Goal: Task Accomplishment & Management: Manage account settings

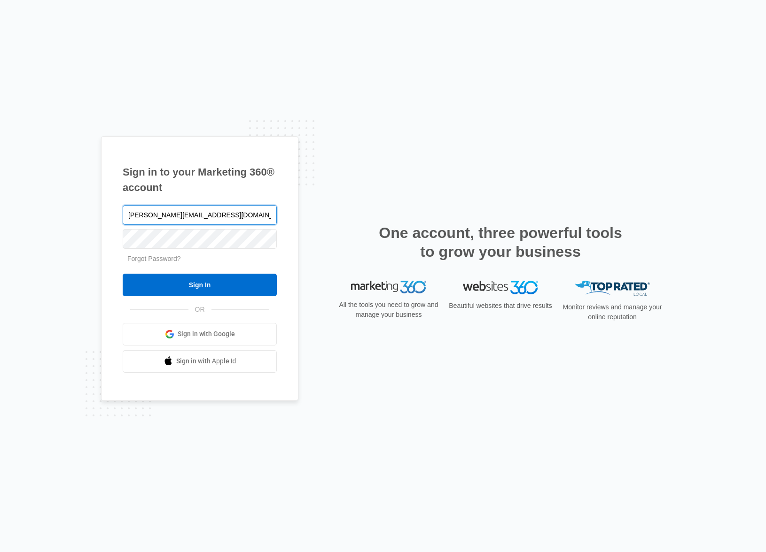
type input "[PERSON_NAME][EMAIL_ADDRESS][DOMAIN_NAME]"
click at [123, 274] on input "Sign In" at bounding box center [200, 285] width 154 height 23
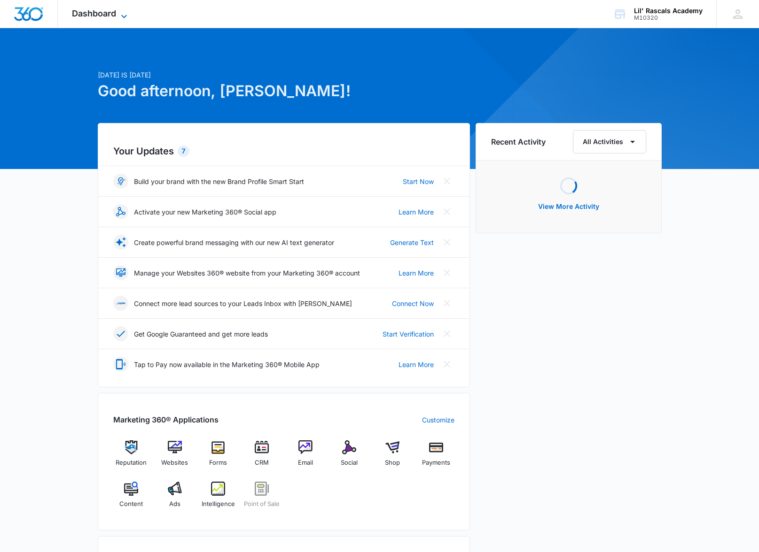
click at [114, 14] on span "Dashboard" at bounding box center [94, 13] width 44 height 10
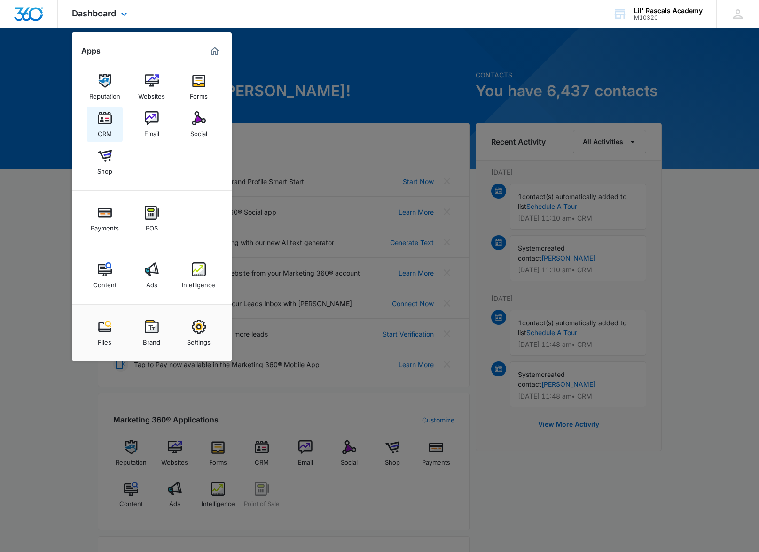
click at [104, 126] on div "CRM" at bounding box center [105, 131] width 14 height 12
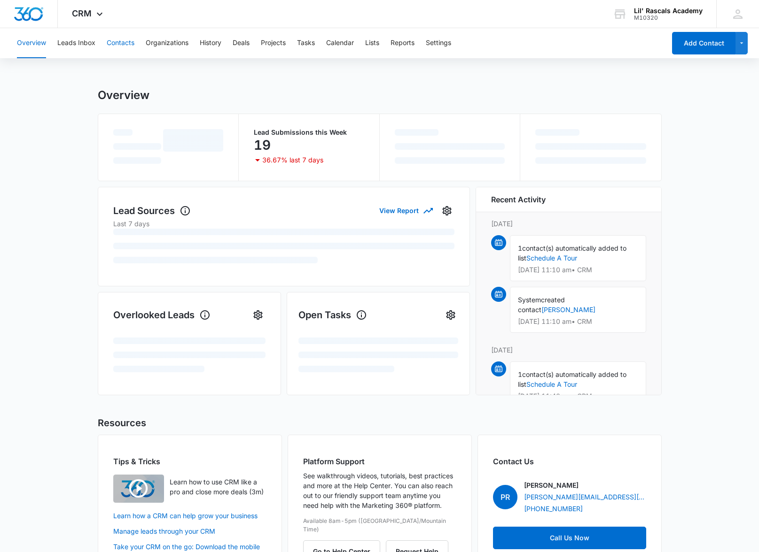
click at [122, 43] on button "Contacts" at bounding box center [121, 43] width 28 height 30
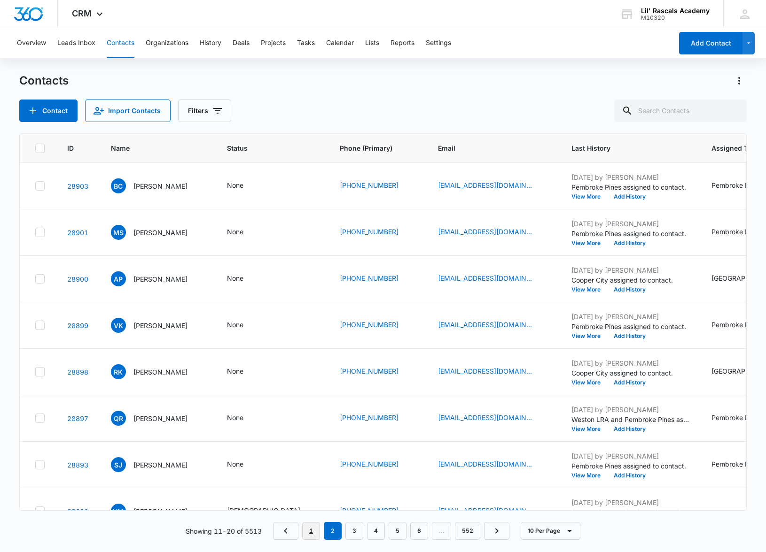
click at [310, 530] on link "1" at bounding box center [311, 531] width 18 height 18
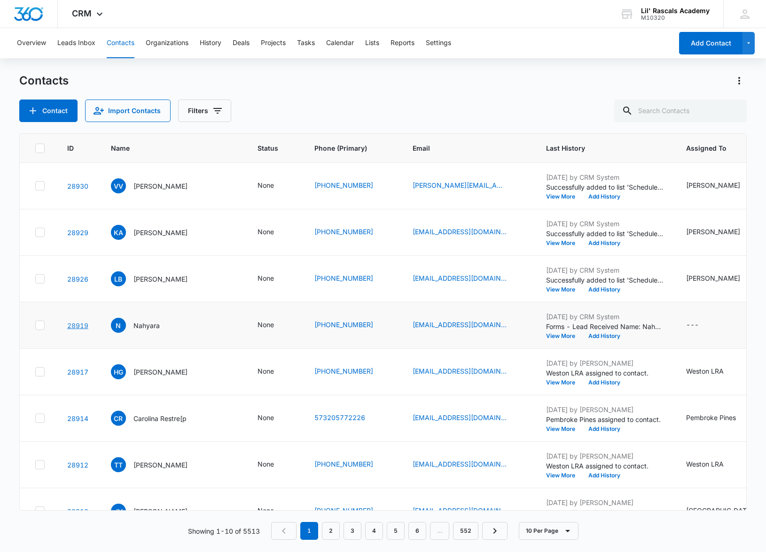
click at [74, 328] on link "28919" at bounding box center [77, 326] width 21 height 8
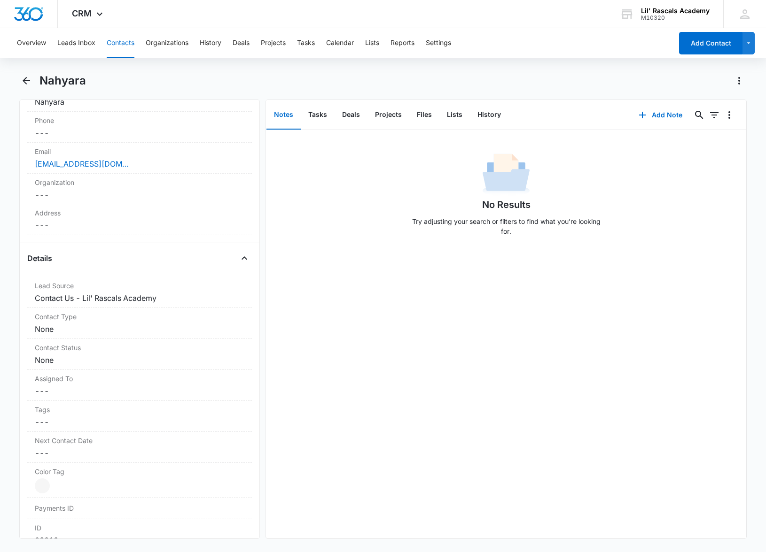
scroll to position [219, 0]
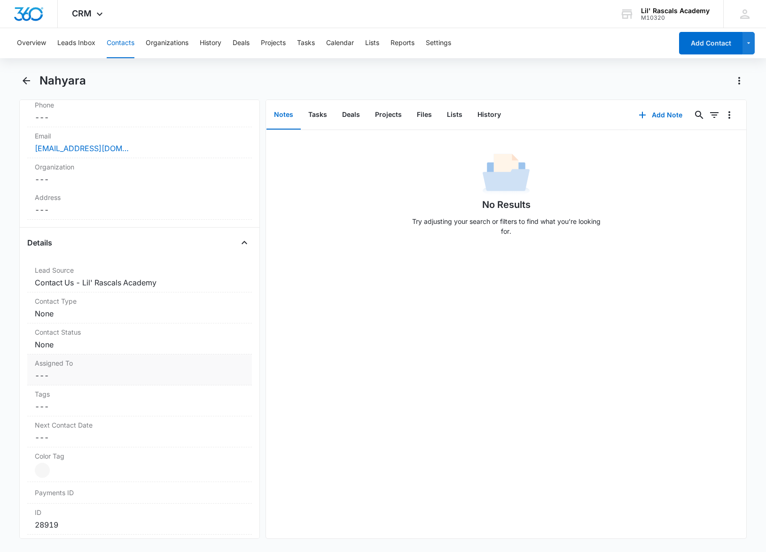
click at [90, 367] on label "Assigned To" at bounding box center [140, 363] width 210 height 10
click at [79, 382] on div at bounding box center [128, 383] width 173 height 13
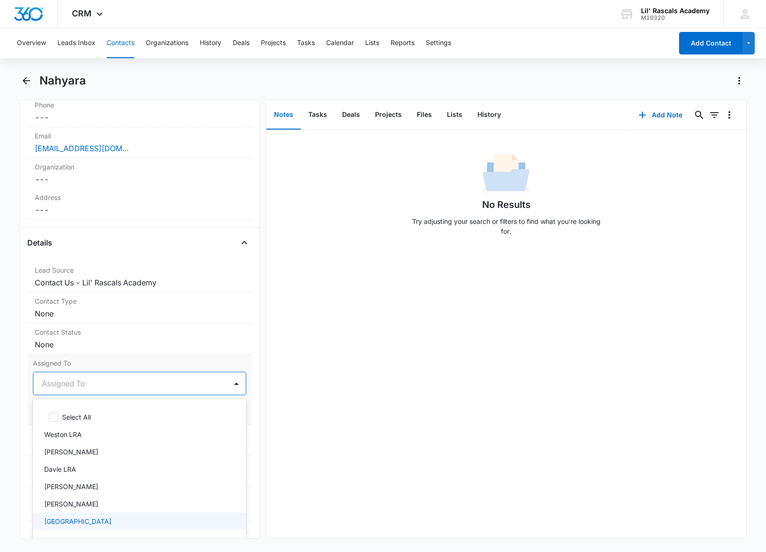
click at [70, 519] on p "[GEOGRAPHIC_DATA]" at bounding box center [77, 522] width 67 height 10
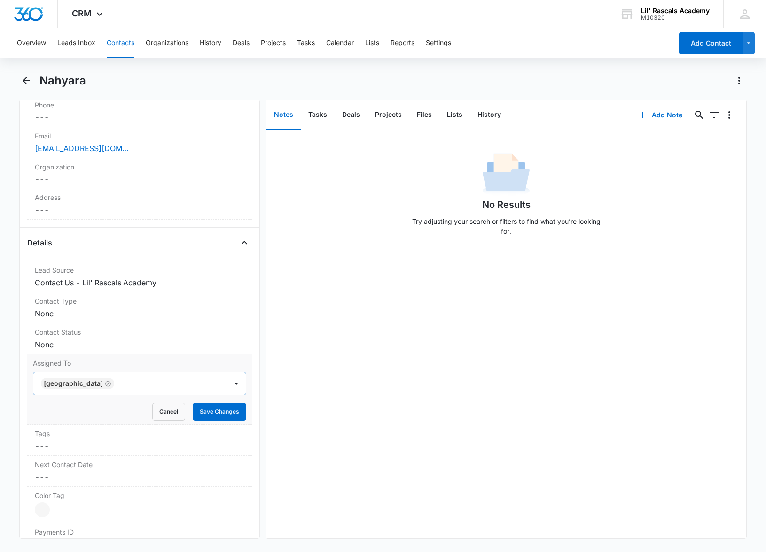
click at [139, 382] on div at bounding box center [166, 383] width 98 height 13
click at [200, 407] on button "Save Changes" at bounding box center [220, 412] width 54 height 18
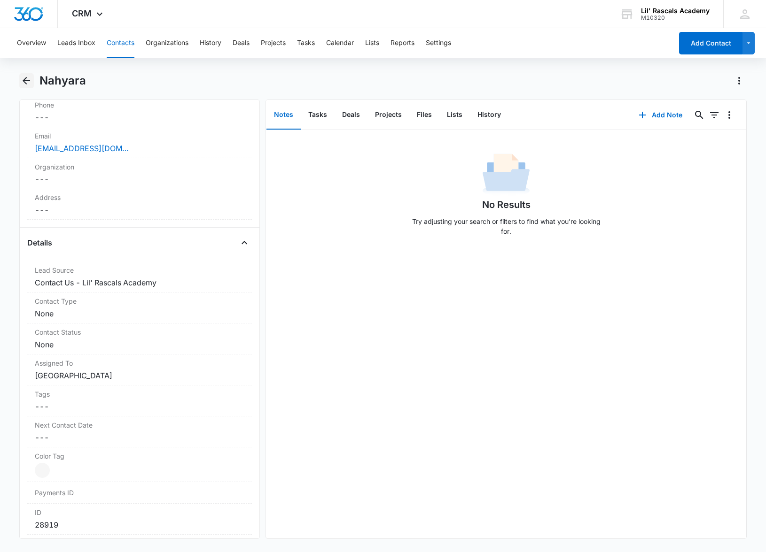
click at [24, 81] on icon "Back" at bounding box center [27, 81] width 8 height 8
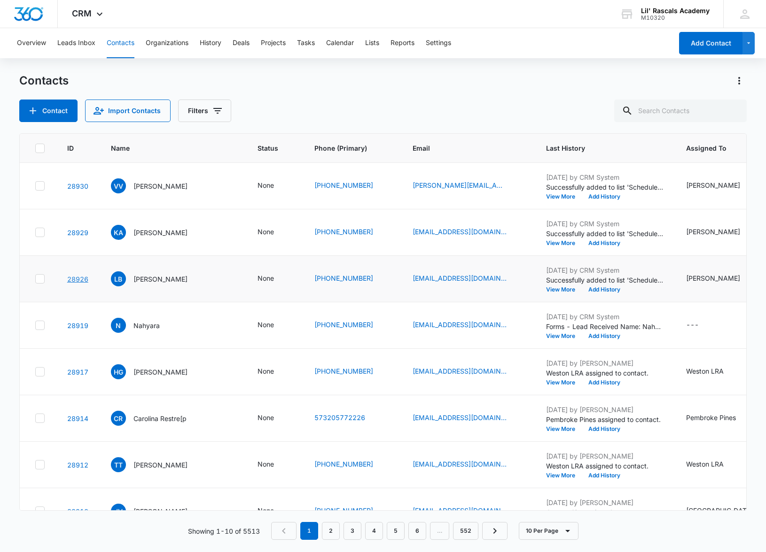
click at [81, 281] on link "28926" at bounding box center [77, 279] width 21 height 8
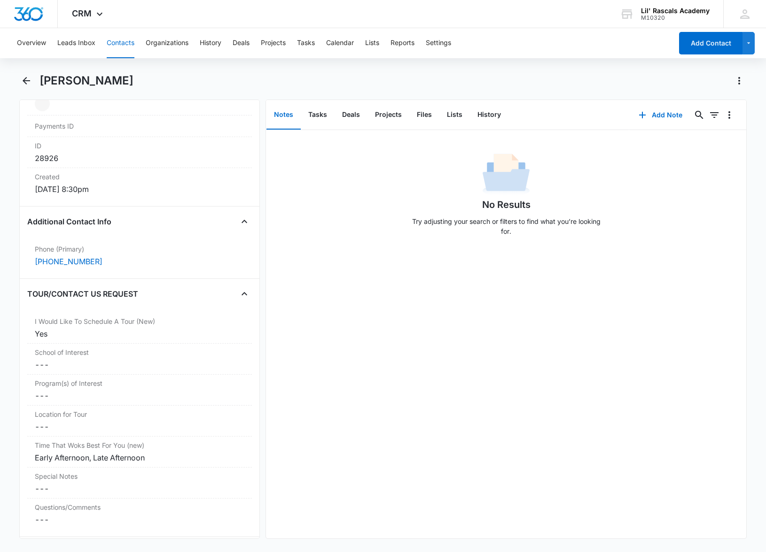
scroll to position [709, 0]
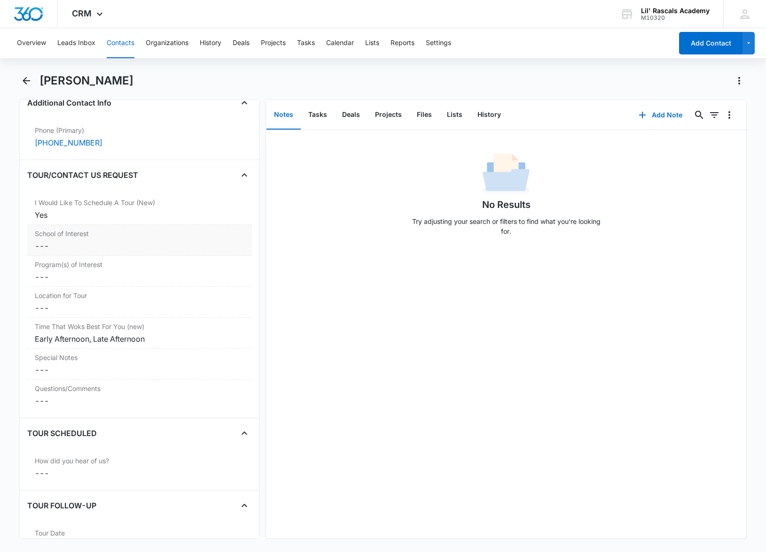
click at [70, 251] on dd "Cancel Save Changes ---" at bounding box center [140, 246] width 210 height 11
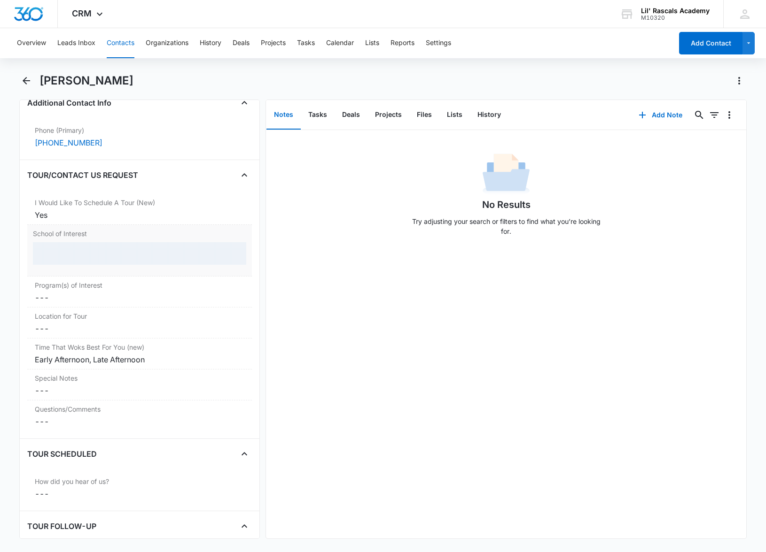
click at [75, 265] on dd at bounding box center [139, 257] width 213 height 30
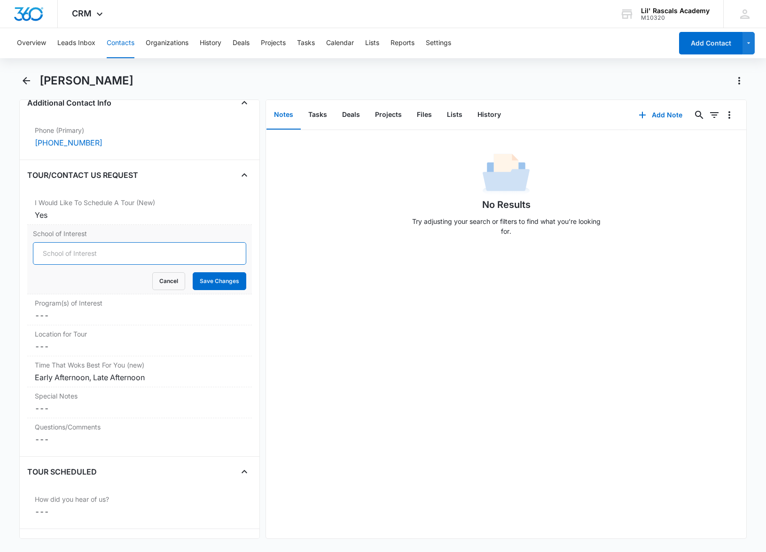
click at [71, 255] on input "School of Interest" at bounding box center [139, 253] width 213 height 23
click at [77, 265] on form "Cancel Save Changes" at bounding box center [139, 266] width 213 height 48
click at [78, 260] on input "School of Interest" at bounding box center [139, 253] width 213 height 23
click at [215, 259] on input "School of Interest" at bounding box center [139, 253] width 213 height 23
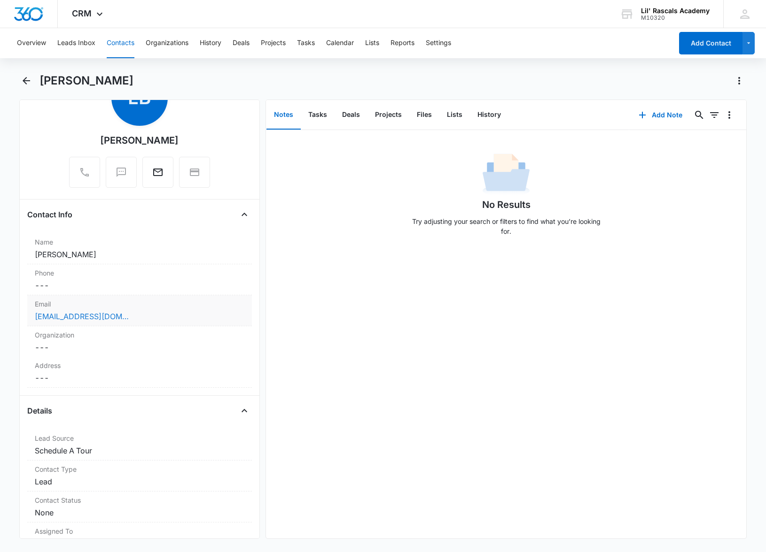
scroll to position [161, 0]
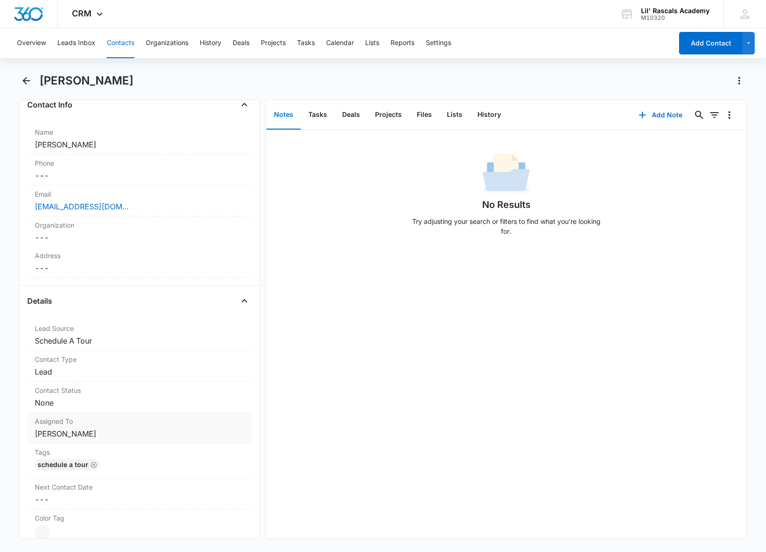
click at [62, 433] on dd "Cancel Save Changes [PERSON_NAME]" at bounding box center [140, 433] width 210 height 11
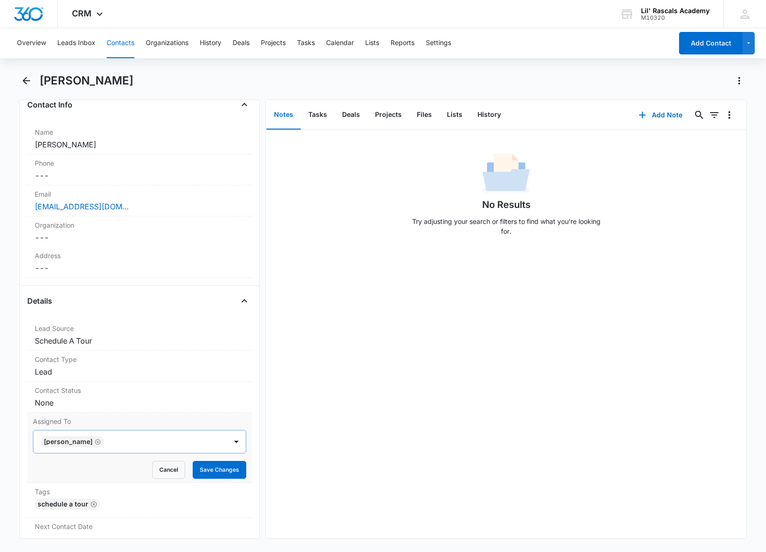
click at [98, 444] on icon "Remove Mandy Samuels" at bounding box center [97, 442] width 7 height 7
click at [124, 439] on div at bounding box center [128, 441] width 173 height 13
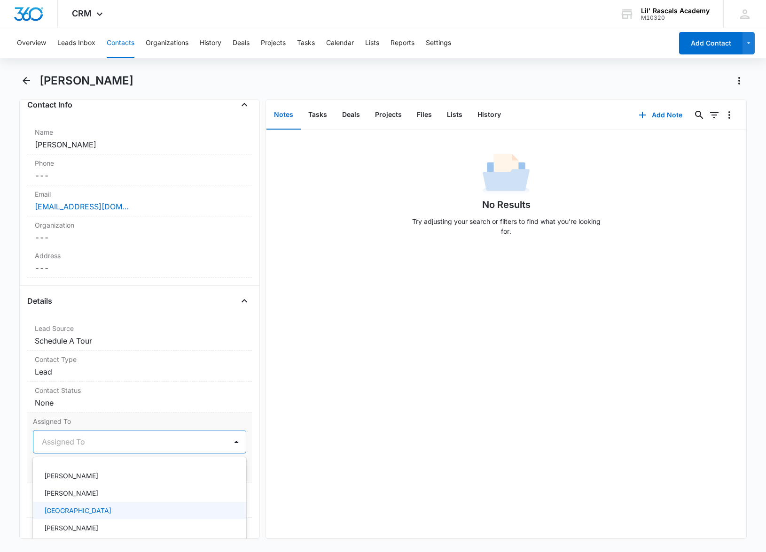
click at [96, 505] on div "[GEOGRAPHIC_DATA]" at bounding box center [139, 510] width 213 height 17
click at [150, 441] on div at bounding box center [166, 441] width 98 height 13
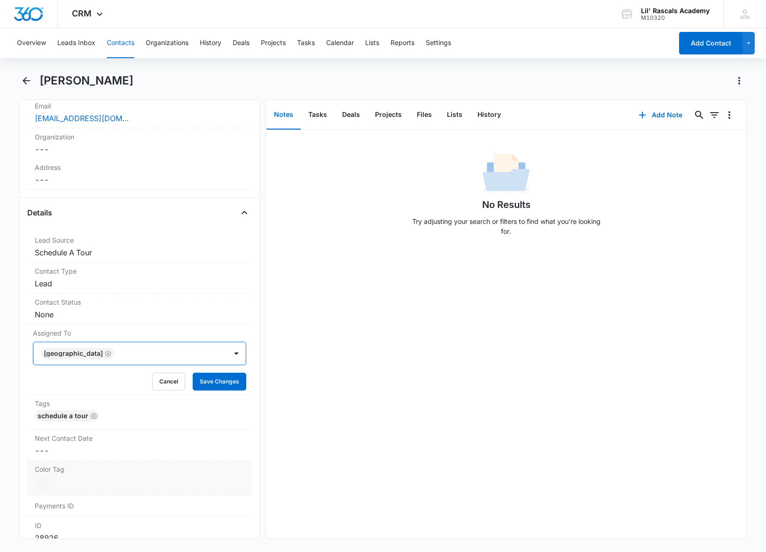
scroll to position [271, 0]
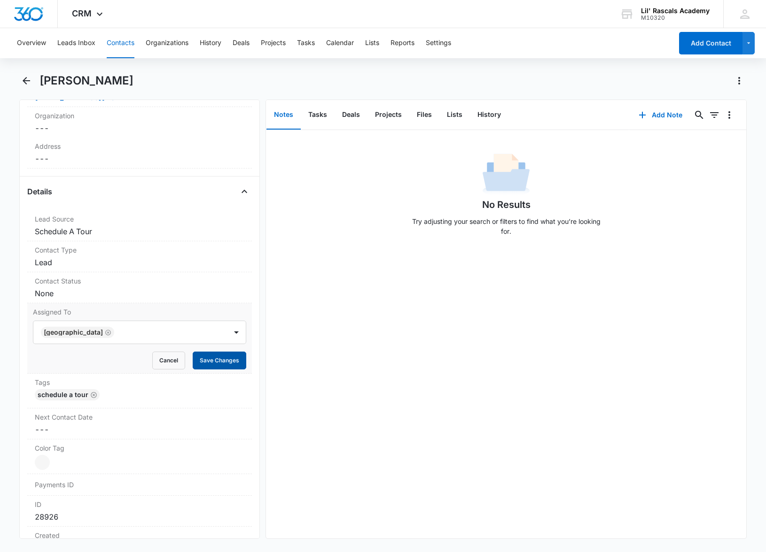
click at [212, 359] on button "Save Changes" at bounding box center [220, 361] width 54 height 18
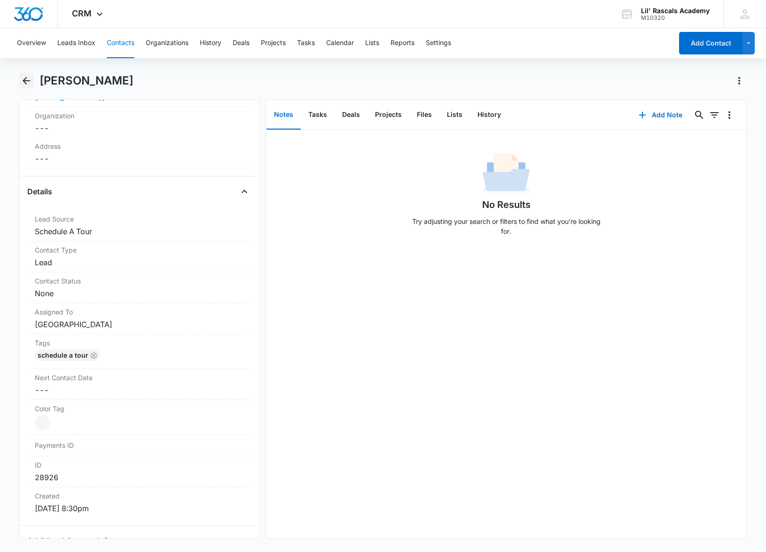
click at [23, 79] on icon "Back" at bounding box center [26, 80] width 11 height 11
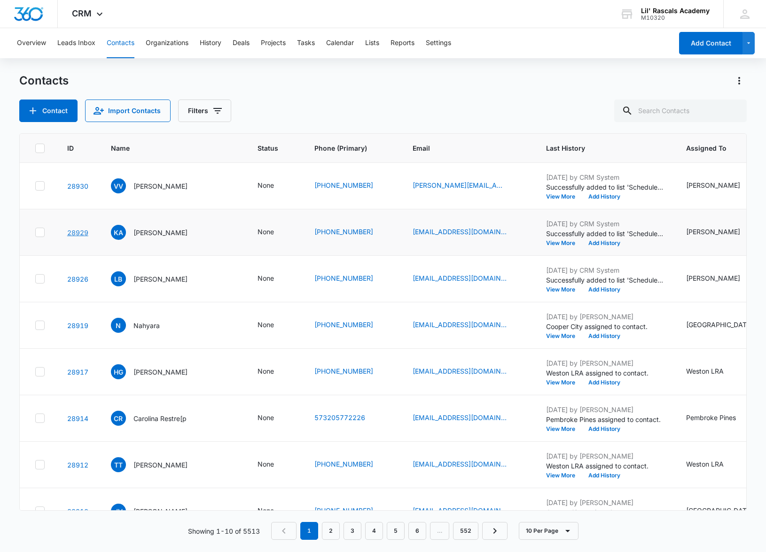
click at [77, 231] on link "28929" at bounding box center [77, 233] width 21 height 8
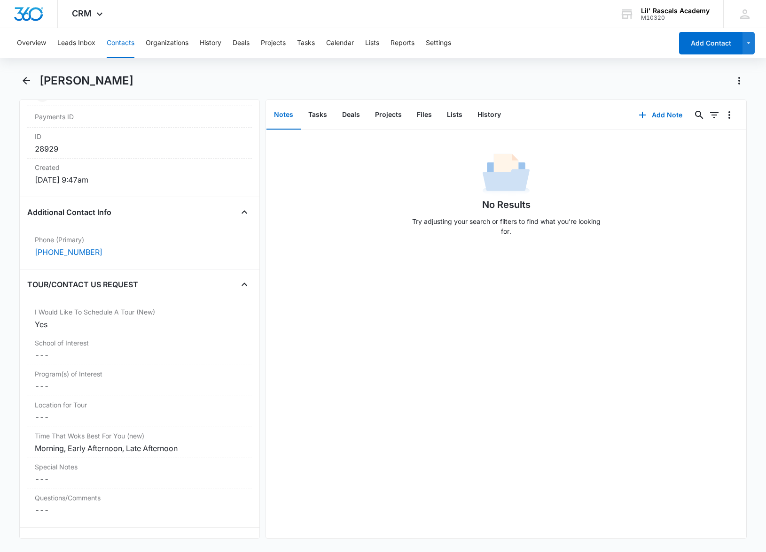
scroll to position [161, 0]
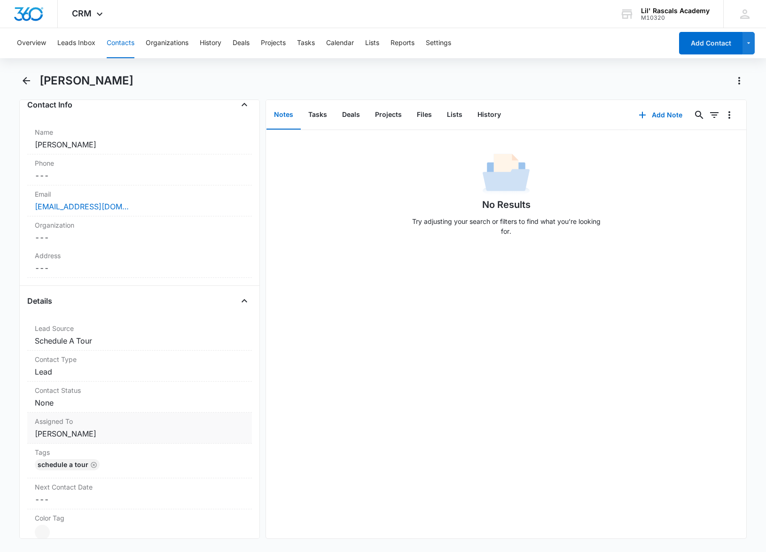
click at [59, 433] on dd "Cancel Save Changes [PERSON_NAME]" at bounding box center [140, 433] width 210 height 11
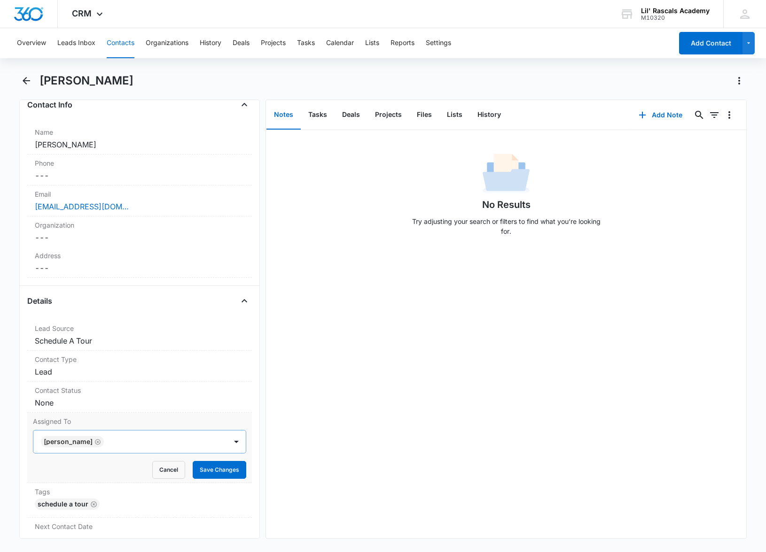
click at [98, 442] on icon "Remove Mandy Samuels" at bounding box center [97, 442] width 7 height 7
click at [98, 442] on div at bounding box center [128, 441] width 173 height 13
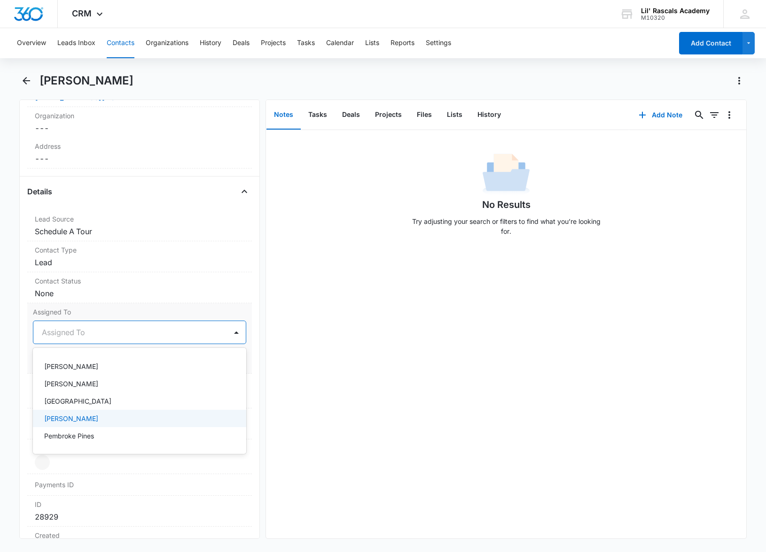
scroll to position [0, 0]
click at [100, 400] on div "Weston LRA" at bounding box center [138, 401] width 189 height 10
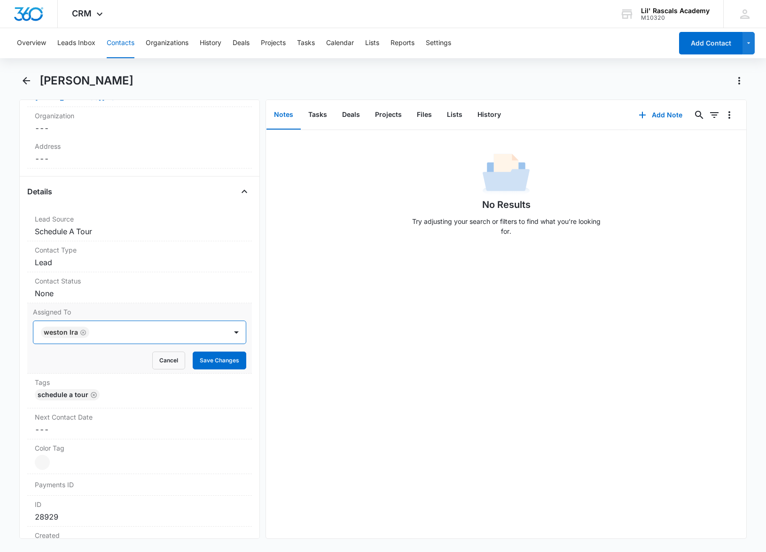
click at [152, 334] on div at bounding box center [153, 332] width 123 height 13
click at [206, 363] on button "Save Changes" at bounding box center [220, 361] width 54 height 18
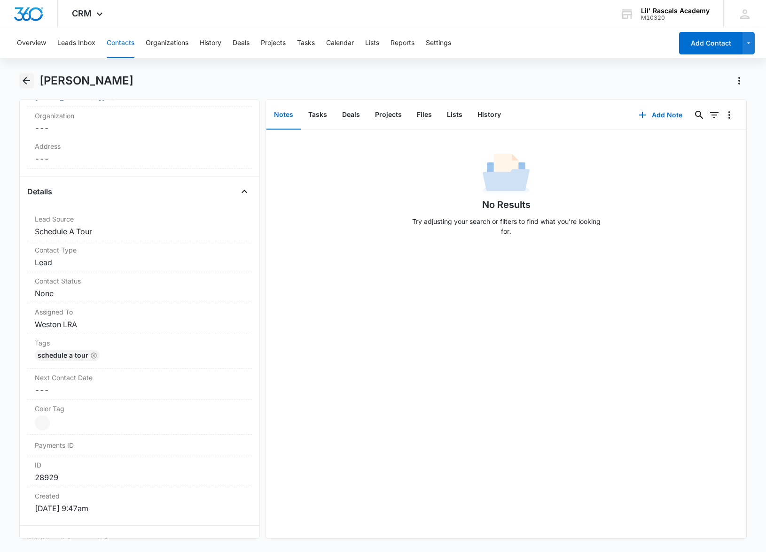
click at [23, 78] on icon "Back" at bounding box center [26, 80] width 11 height 11
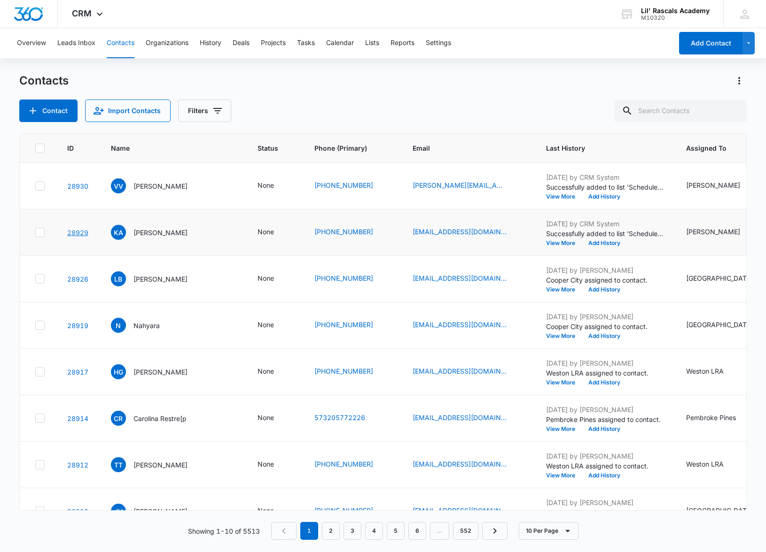
click at [84, 234] on link "28929" at bounding box center [77, 233] width 21 height 8
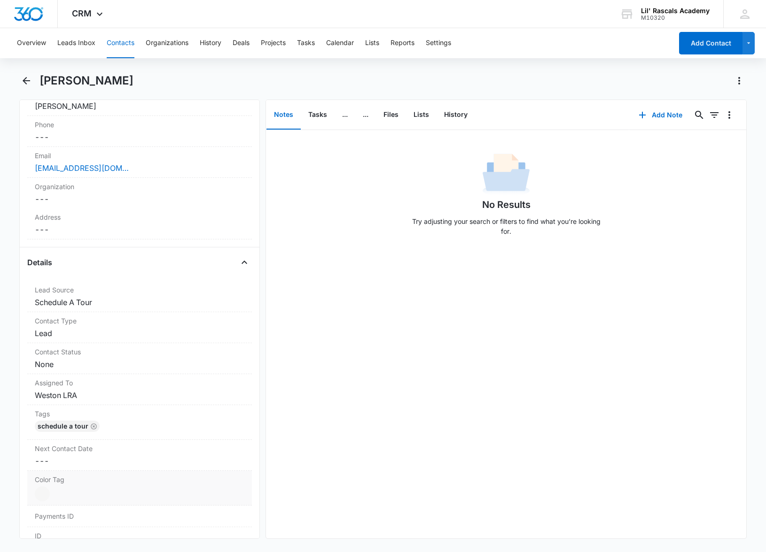
scroll to position [219, 0]
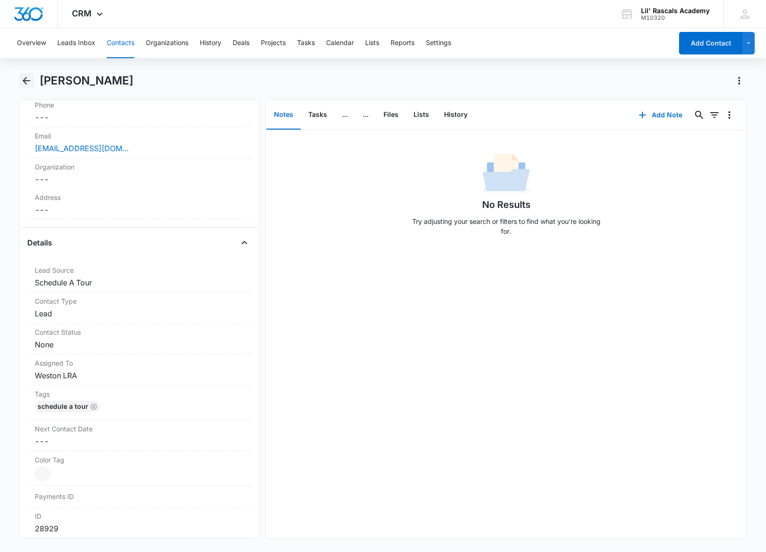
click at [24, 76] on icon "Back" at bounding box center [26, 80] width 11 height 11
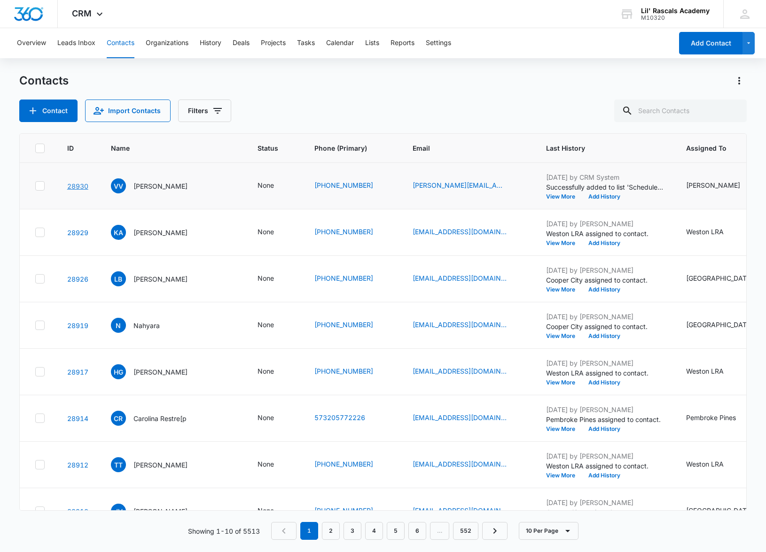
click at [88, 184] on link "28930" at bounding box center [77, 186] width 21 height 8
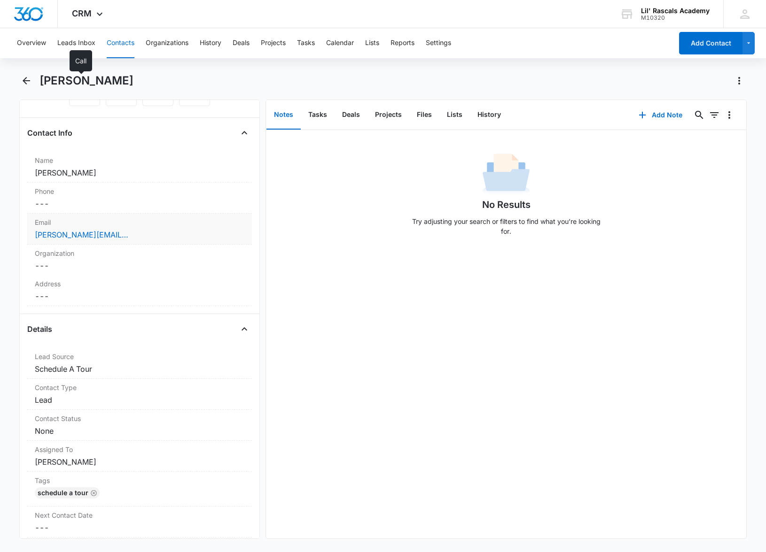
scroll to position [161, 0]
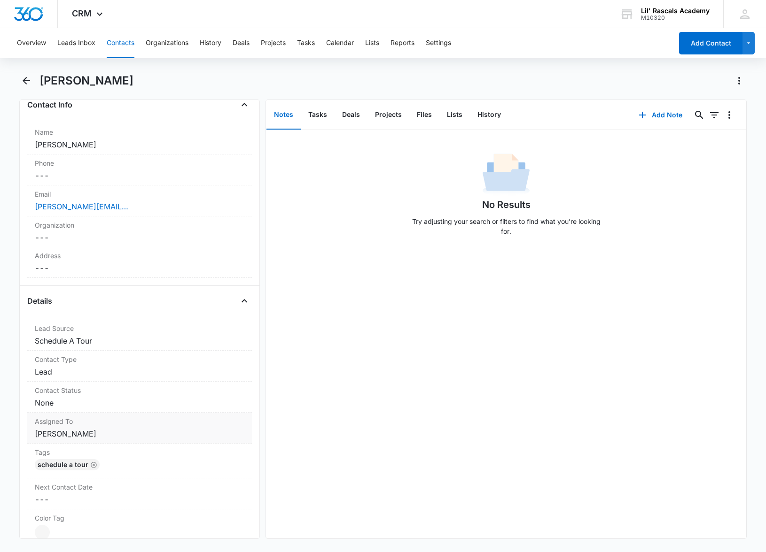
click at [71, 429] on dd "Cancel Save Changes [PERSON_NAME]" at bounding box center [140, 433] width 210 height 11
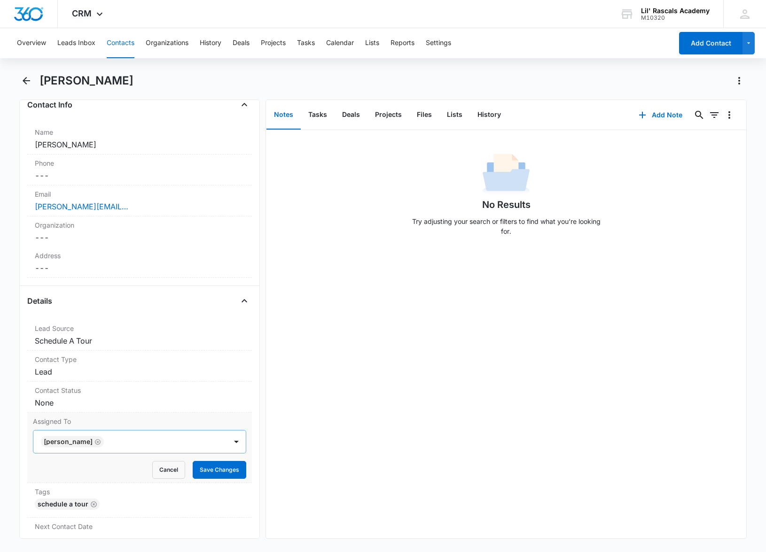
click at [97, 443] on icon "Remove Mandy Samuels" at bounding box center [97, 442] width 7 height 7
click at [107, 442] on div at bounding box center [128, 441] width 173 height 13
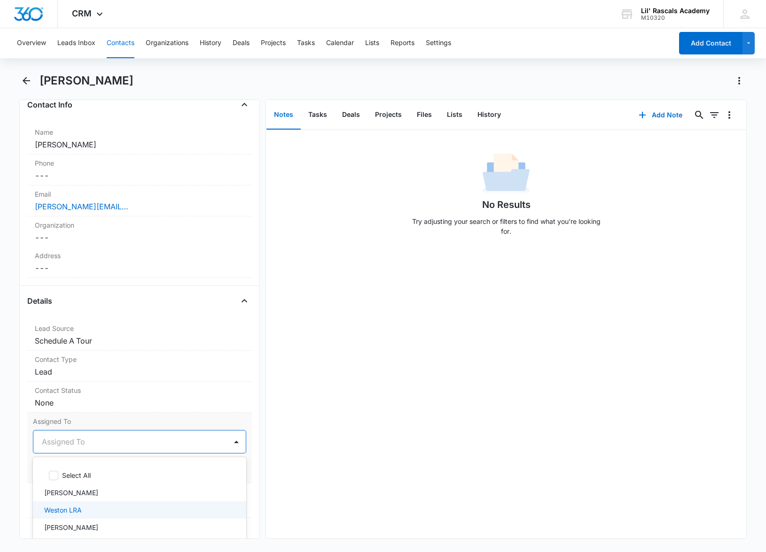
click at [84, 513] on div "Weston LRA" at bounding box center [138, 510] width 189 height 10
click at [146, 437] on div at bounding box center [153, 441] width 123 height 13
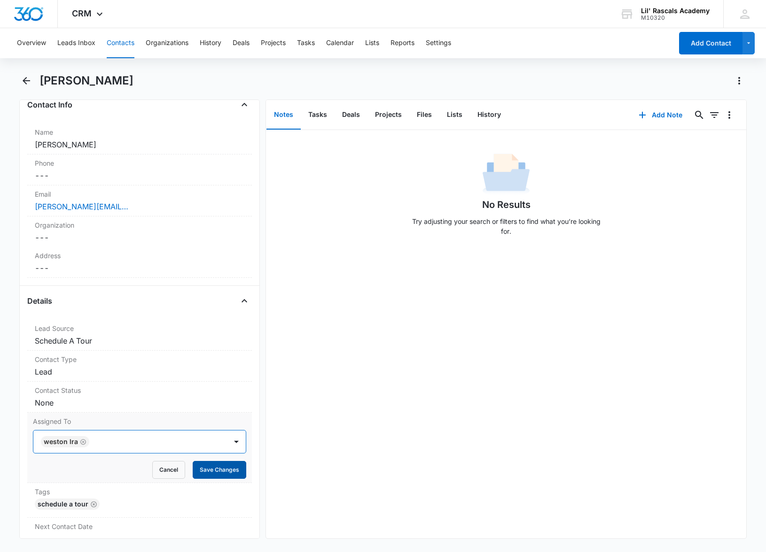
click at [218, 472] on button "Save Changes" at bounding box center [220, 470] width 54 height 18
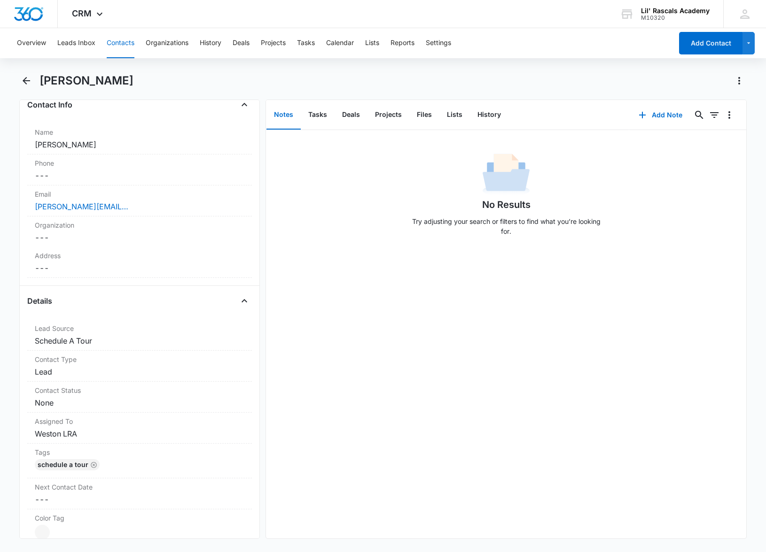
scroll to position [0, 0]
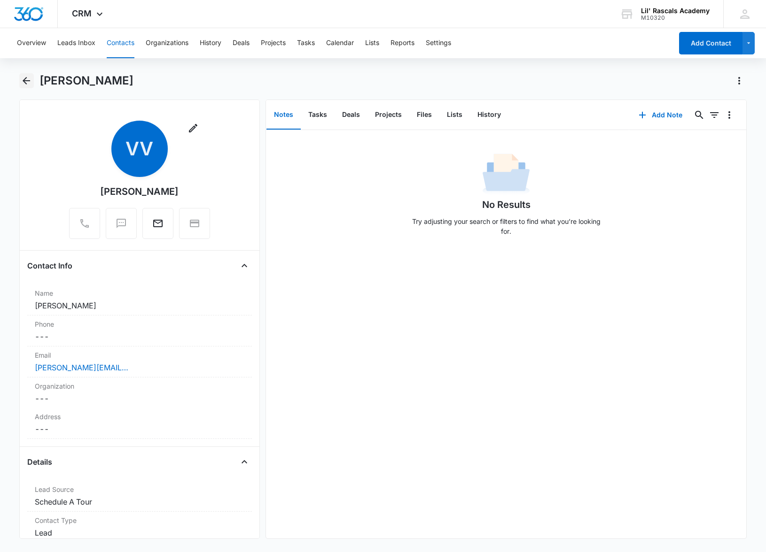
click at [23, 78] on icon "Back" at bounding box center [26, 80] width 11 height 11
